Goal: Obtain resource: Download file/media

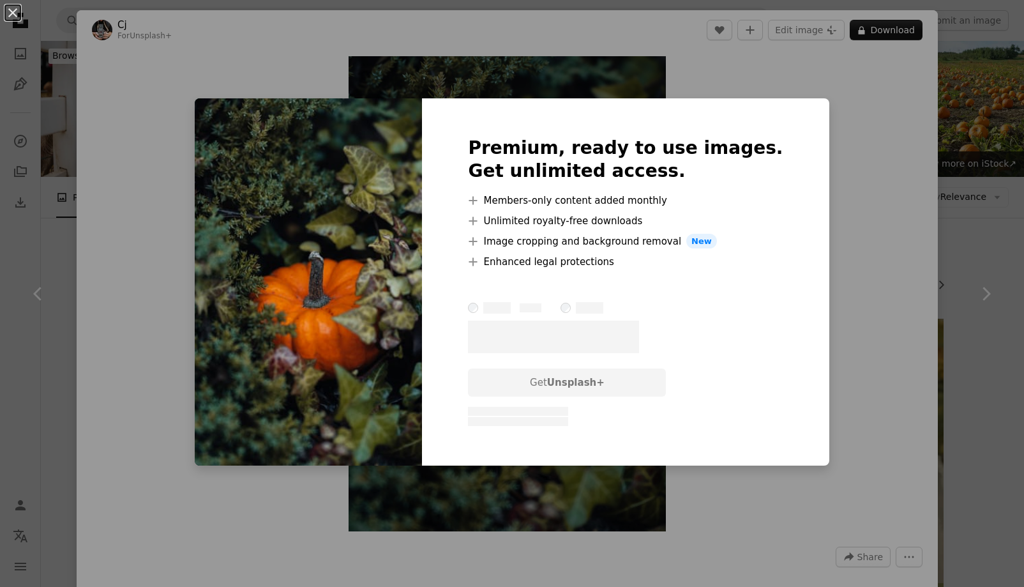
scroll to position [1810, 0]
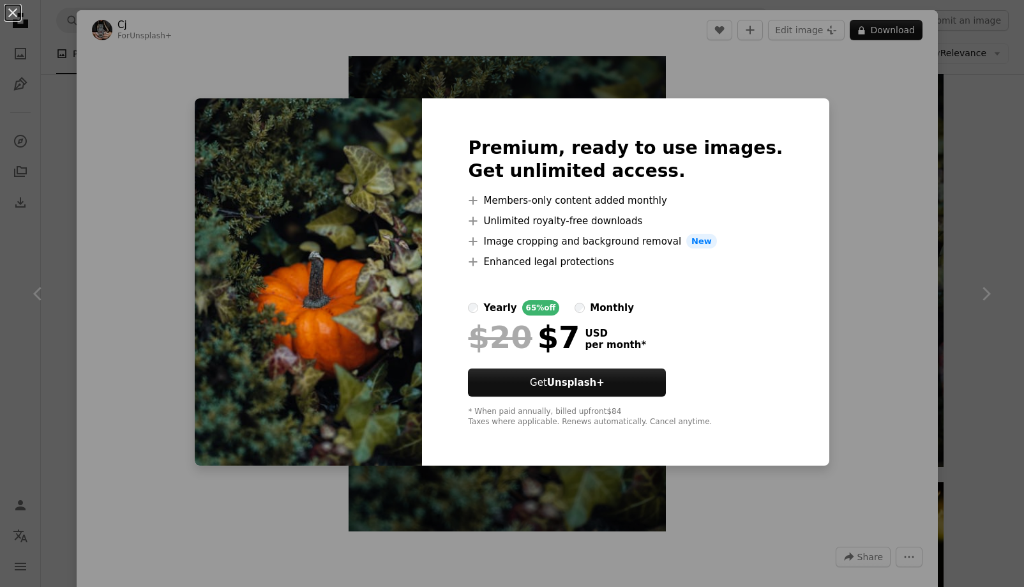
click at [582, 127] on div "Premium, ready to use images. Get unlimited access. A plus sign Members-only co…" at bounding box center [625, 282] width 407 height 368
click at [761, 123] on div "Premium, ready to use images. Get unlimited access. A plus sign Members-only co…" at bounding box center [625, 282] width 407 height 368
click at [787, 114] on div "Premium, ready to use images. Get unlimited access. A plus sign Members-only co…" at bounding box center [625, 282] width 407 height 368
click at [809, 90] on div "An X shape Premium, ready to use images. Get unlimited access. A plus sign Memb…" at bounding box center [512, 293] width 1024 height 587
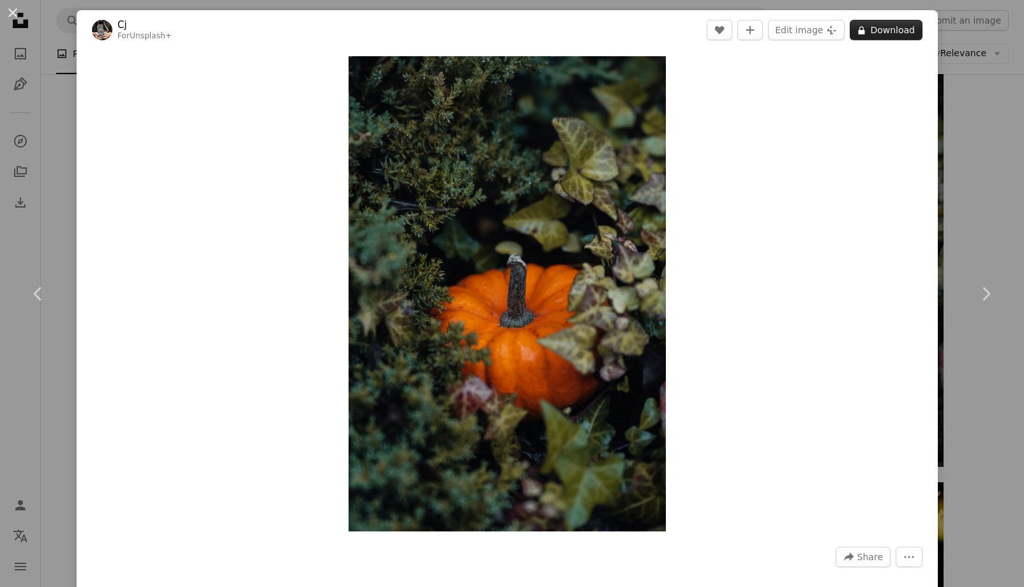
click at [882, 31] on button "A lock Download" at bounding box center [886, 30] width 73 height 20
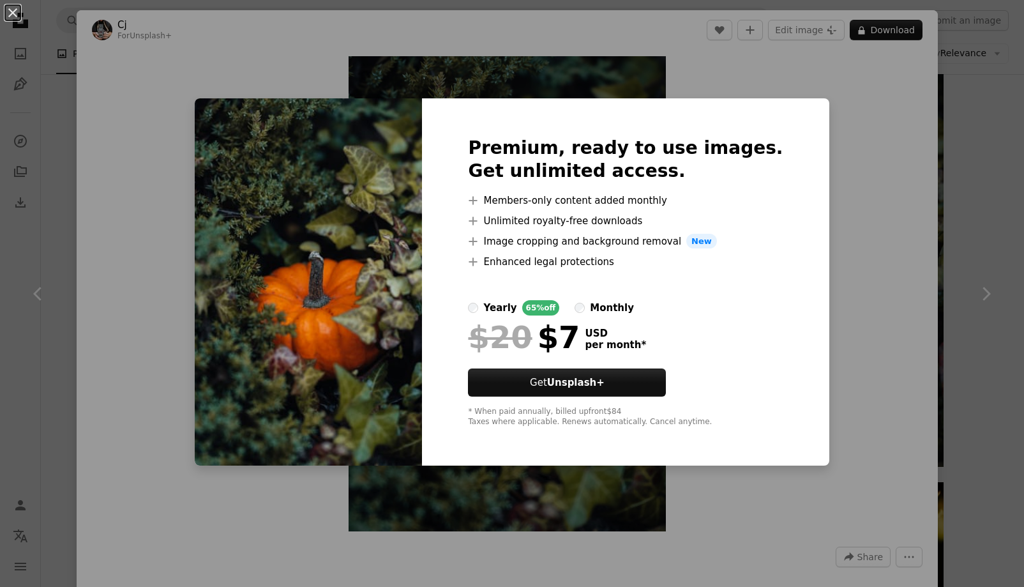
click at [829, 75] on div "An X shape Premium, ready to use images. Get unlimited access. A plus sign Memb…" at bounding box center [512, 293] width 1024 height 587
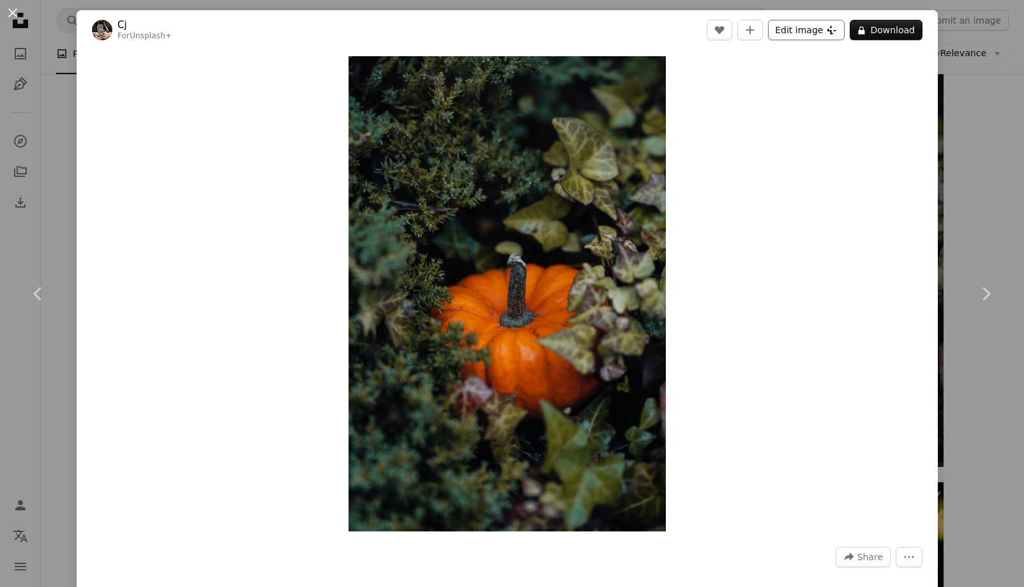
click at [816, 29] on button "Edit image Plus sign for Unsplash+" at bounding box center [806, 30] width 77 height 20
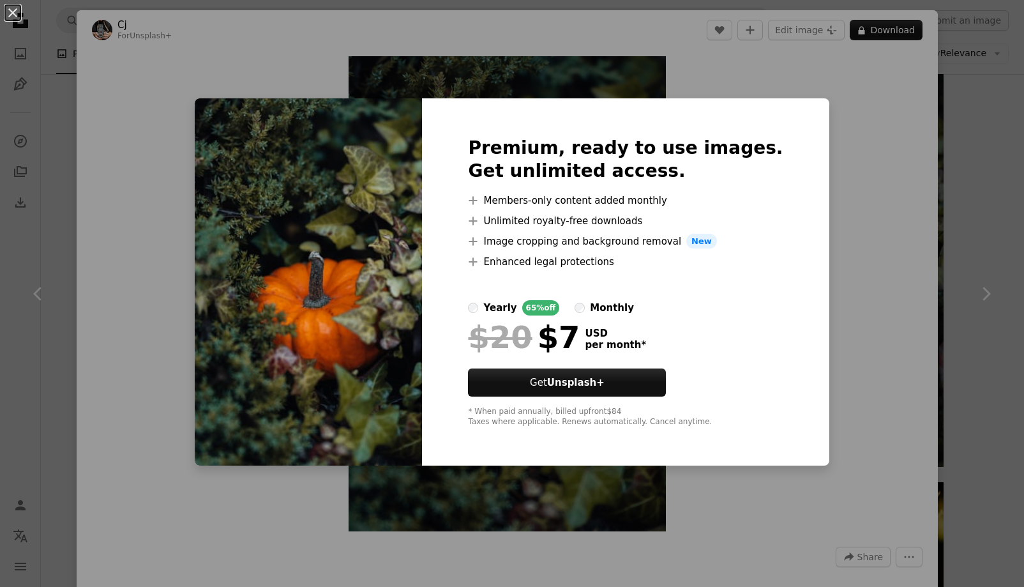
click at [817, 58] on div "An X shape Premium, ready to use images. Get unlimited access. A plus sign Memb…" at bounding box center [512, 293] width 1024 height 587
